Goal: Find specific page/section: Find specific page/section

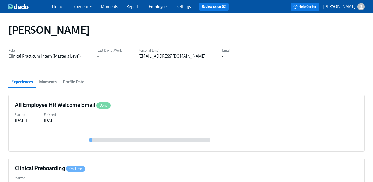
scroll to position [5, 0]
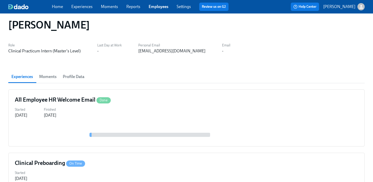
click at [157, 5] on link "Employees" at bounding box center [159, 6] width 20 height 5
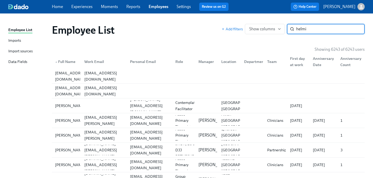
type input "helmi"
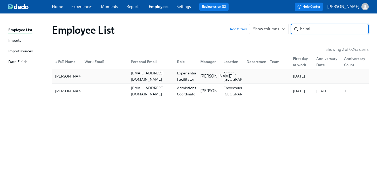
click at [218, 74] on div "[PERSON_NAME]" at bounding box center [216, 76] width 36 height 6
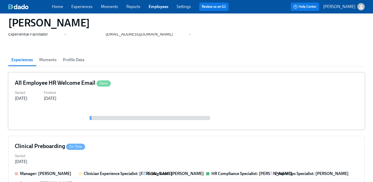
scroll to position [55, 0]
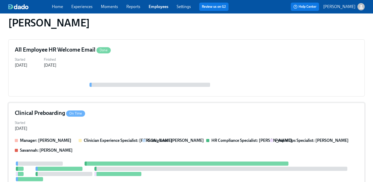
click at [198, 111] on div "Clinical Preboarding On Time" at bounding box center [187, 113] width 344 height 8
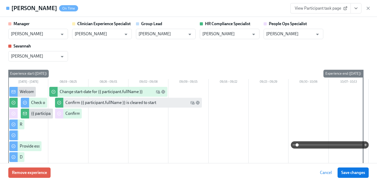
click at [353, 8] on button "View task page" at bounding box center [356, 8] width 11 height 10
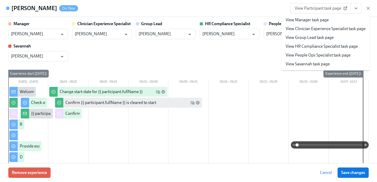
click at [330, 54] on link "View People Ops Specialist task page" at bounding box center [318, 55] width 65 height 6
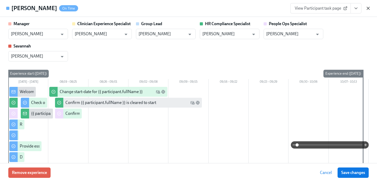
click at [368, 9] on icon "button" at bounding box center [368, 8] width 3 height 3
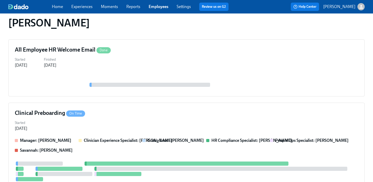
click at [153, 8] on link "Employees" at bounding box center [159, 6] width 20 height 5
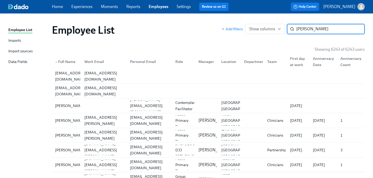
type input "[PERSON_NAME]"
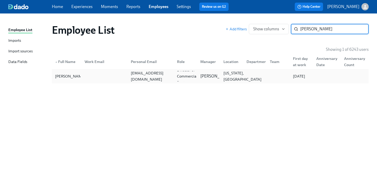
click at [225, 71] on div "[US_STATE], [GEOGRAPHIC_DATA]" at bounding box center [242, 76] width 42 height 12
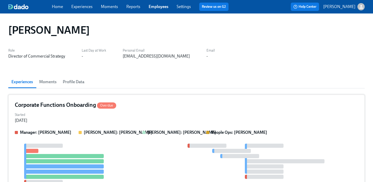
click at [226, 102] on div "Corporate Functions Onboarding Overdue" at bounding box center [187, 105] width 344 height 8
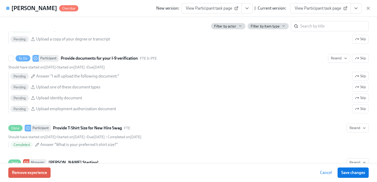
scroll to position [332, 0]
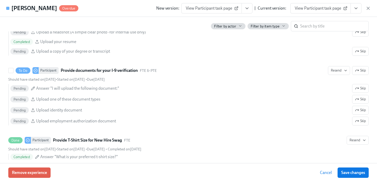
click at [176, 80] on div "Should have started on [DATE] • Started on [DATE] • Due [DATE]" at bounding box center [188, 79] width 360 height 5
click at [13, 73] on input "To Do Participant Provide documents for your I-9 verification FTE & PTE Resend …" at bounding box center [11, 70] width 5 height 5
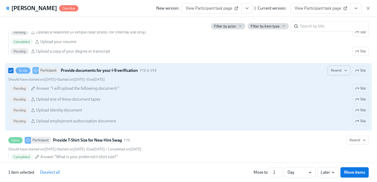
click at [338, 72] on span "Resend" at bounding box center [339, 70] width 16 height 5
click at [332, 83] on icon at bounding box center [331, 81] width 4 height 3
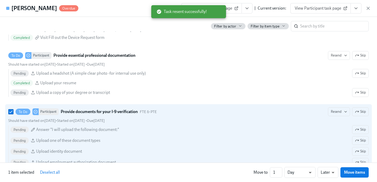
scroll to position [283, 0]
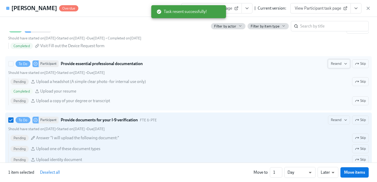
click at [337, 64] on span "Resend" at bounding box center [339, 63] width 16 height 5
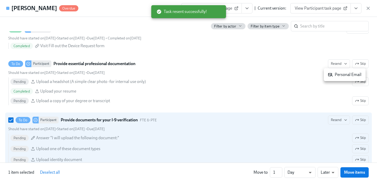
click at [340, 79] on li "Personal Email" at bounding box center [345, 74] width 42 height 9
click at [254, 118] on div "To Do Participant Provide documents for your I-9 verification FTE & PTE Resend …" at bounding box center [188, 120] width 360 height 9
click at [13, 118] on input "To Do Participant Provide documents for your I-9 verification FTE & PTE Resend …" at bounding box center [11, 120] width 5 height 5
checkbox input "false"
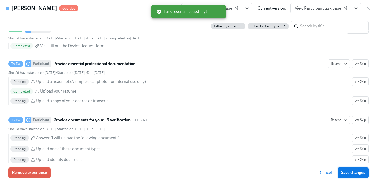
click at [348, 172] on span "Save changes" at bounding box center [353, 172] width 24 height 5
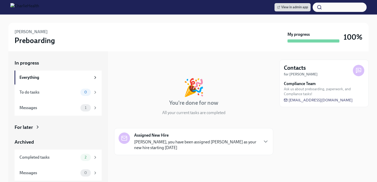
click at [30, 127] on div "For later" at bounding box center [24, 127] width 18 height 7
